Goal: Task Accomplishment & Management: Use online tool/utility

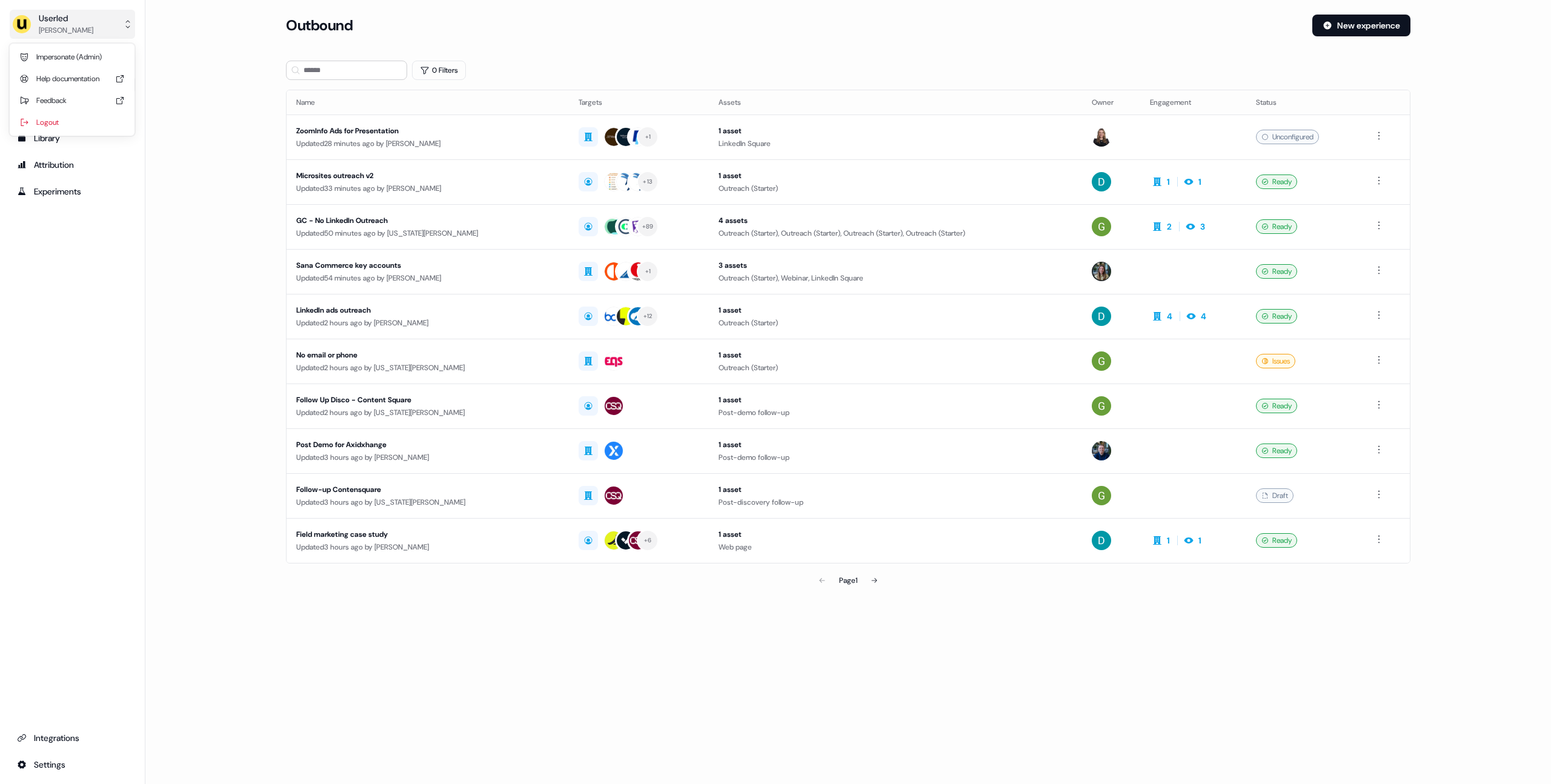
click at [96, 19] on button "Userled [PERSON_NAME]" at bounding box center [72, 24] width 125 height 29
click at [100, 49] on div "Impersonate (Admin)" at bounding box center [72, 57] width 115 height 22
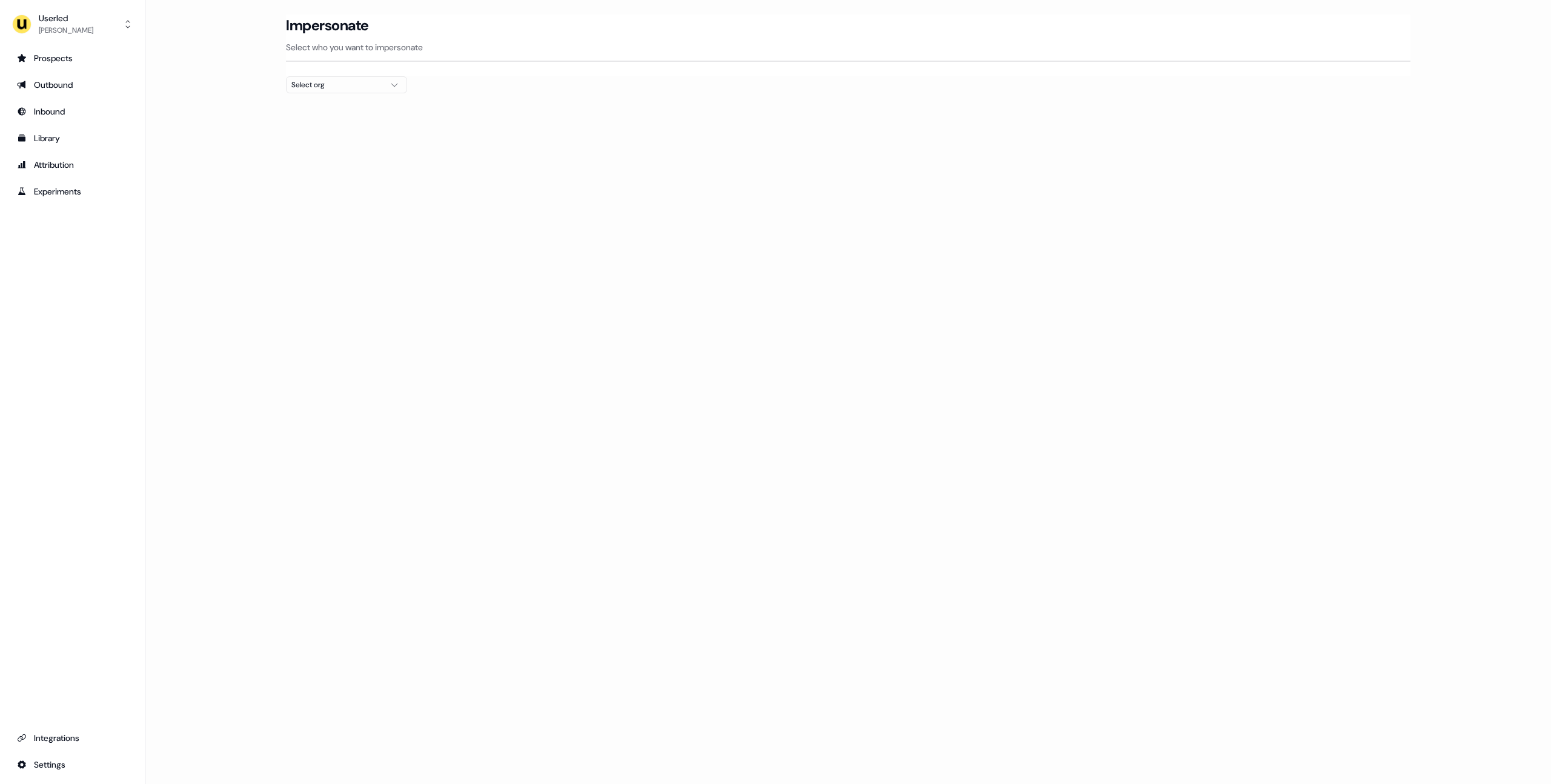
click at [335, 85] on div "Select org" at bounding box center [337, 85] width 91 height 12
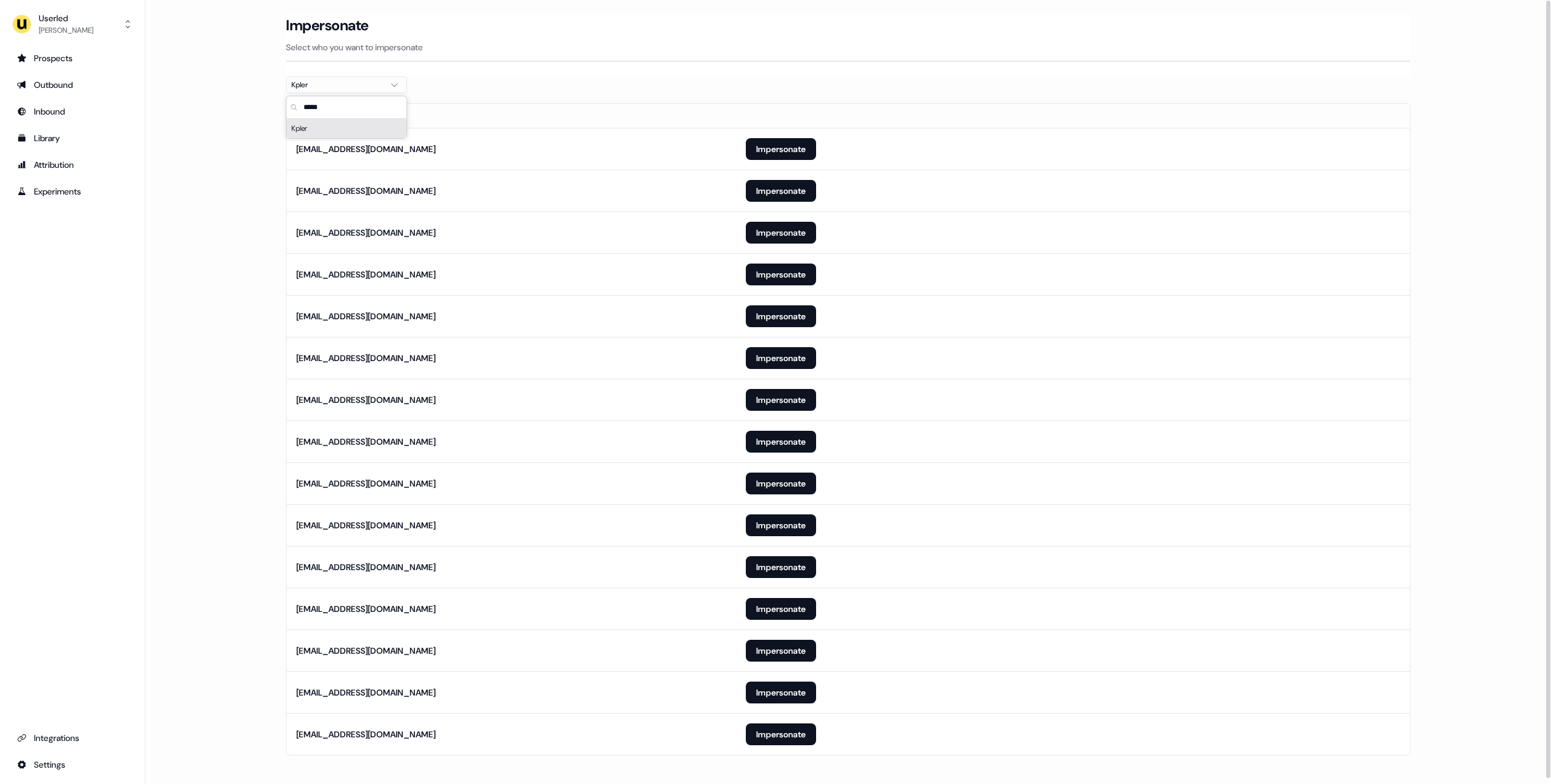
type input "*****"
click at [538, 85] on section "Loading... Impersonate Select who you want to impersonate Kpler Email [EMAIL_AD…" at bounding box center [848, 401] width 1163 height 774
click at [768, 737] on button "Impersonate" at bounding box center [782, 734] width 71 height 22
